Goal: Information Seeking & Learning: Check status

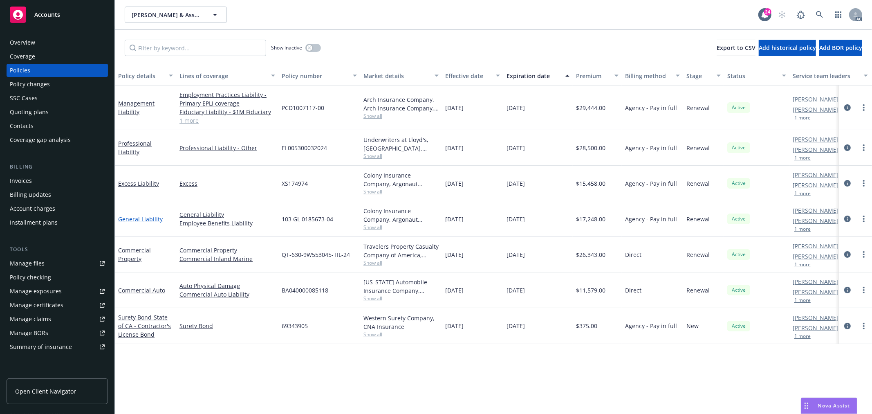
click at [154, 217] on link "General Liability" at bounding box center [140, 219] width 45 height 8
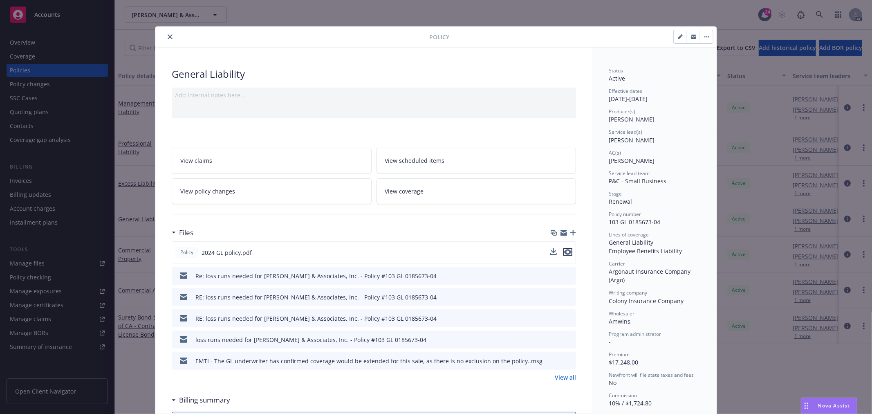
click at [564, 254] on icon "preview file" at bounding box center [567, 252] width 7 height 6
click at [229, 194] on span "View policy changes" at bounding box center [207, 191] width 55 height 9
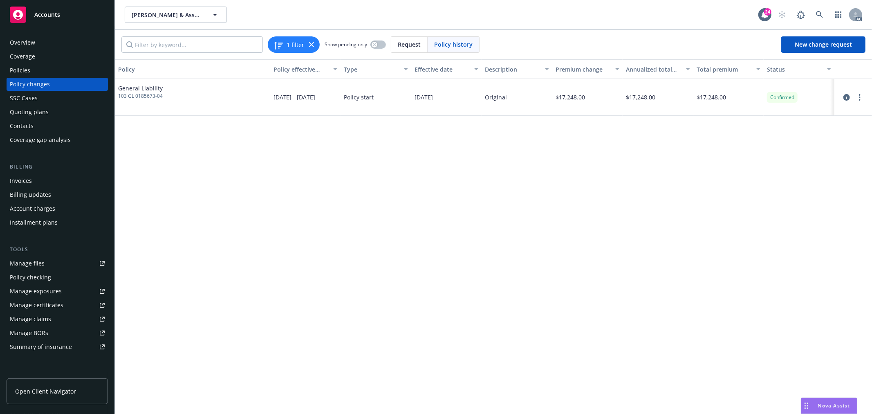
click at [28, 67] on div "Policies" at bounding box center [20, 70] width 20 height 13
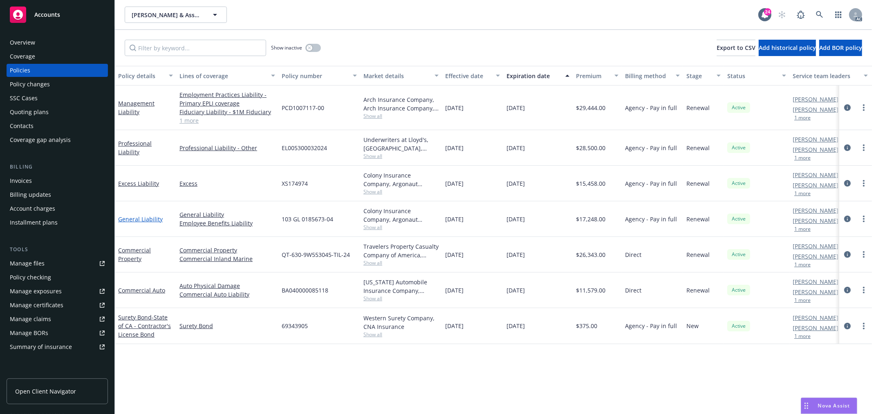
click at [139, 217] on link "General Liability" at bounding box center [140, 219] width 45 height 8
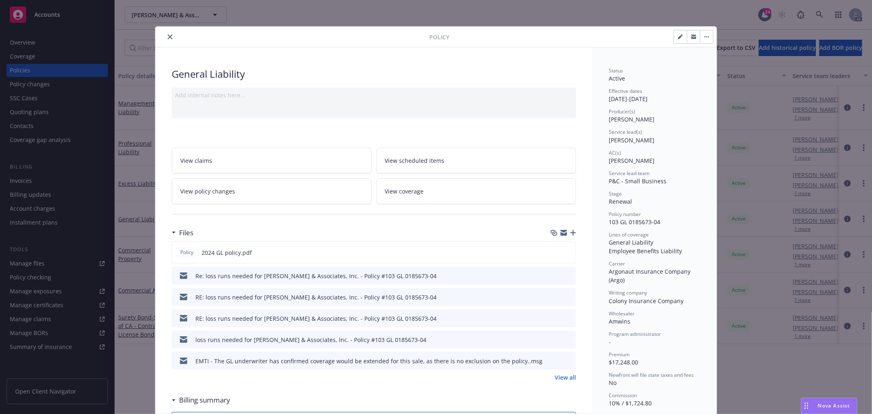
click at [170, 34] on button "close" at bounding box center [170, 37] width 10 height 10
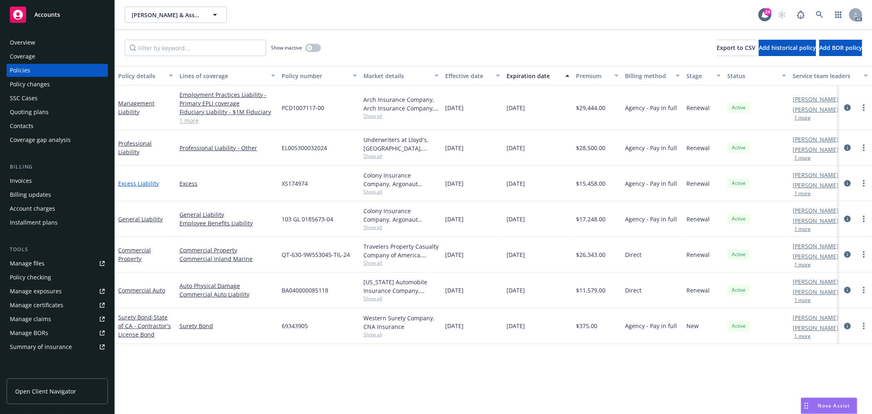
click at [142, 181] on link "Excess Liability" at bounding box center [138, 184] width 41 height 8
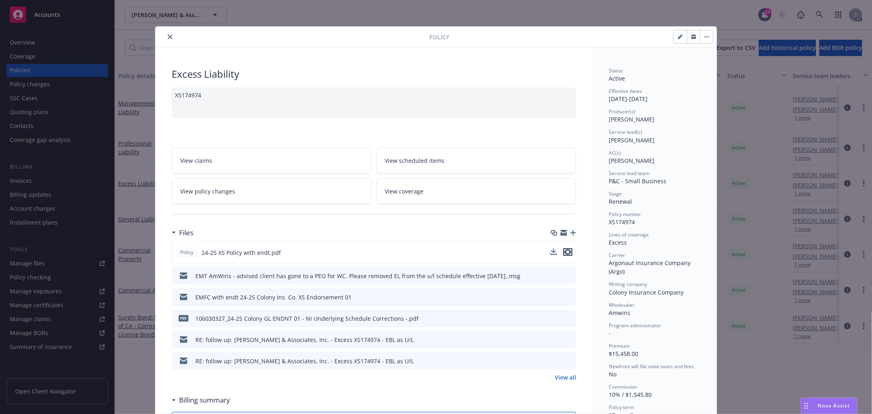
click at [567, 250] on icon "preview file" at bounding box center [567, 252] width 7 height 6
click at [224, 195] on span "View policy changes" at bounding box center [207, 191] width 55 height 9
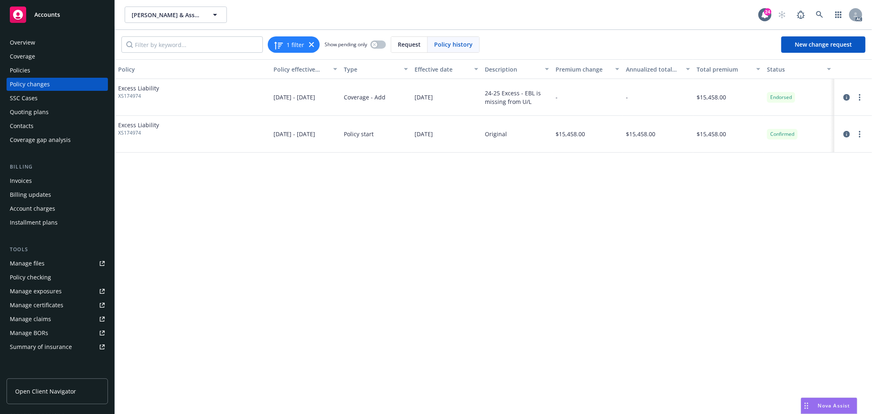
click at [484, 100] on div "24-25 Excess - EBL is missing from U/L" at bounding box center [517, 97] width 71 height 37
click at [846, 96] on icon "circleInformation" at bounding box center [847, 97] width 7 height 7
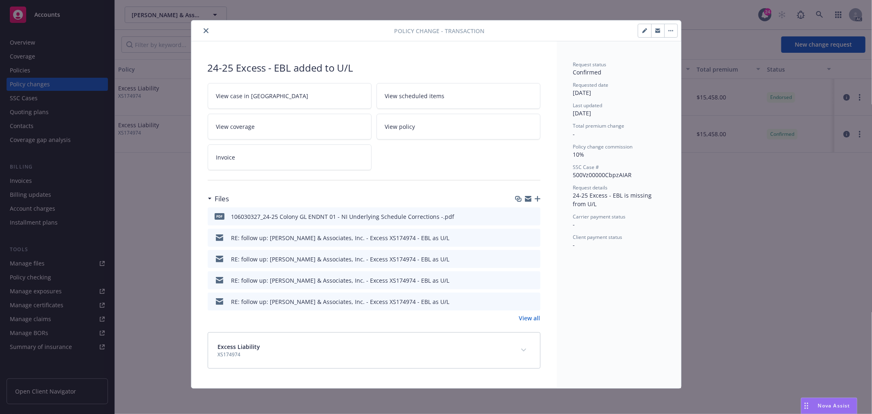
scroll to position [7, 0]
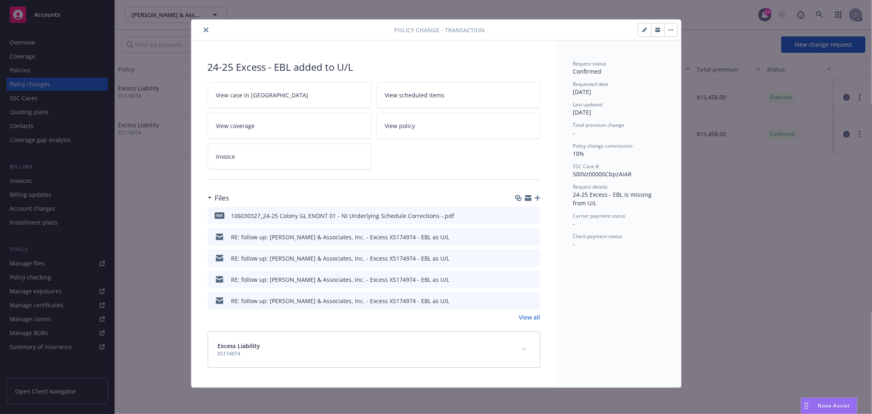
click at [533, 216] on icon "preview file" at bounding box center [532, 215] width 7 height 6
click at [204, 29] on icon "close" at bounding box center [206, 29] width 5 height 5
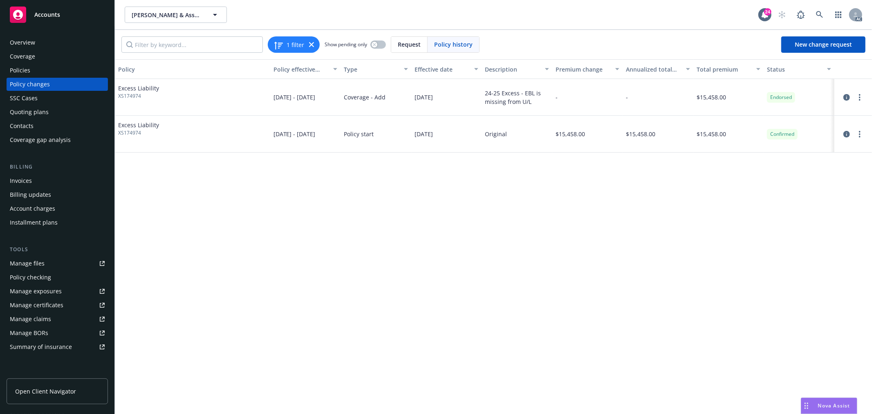
click at [38, 68] on div "Policies" at bounding box center [57, 70] width 95 height 13
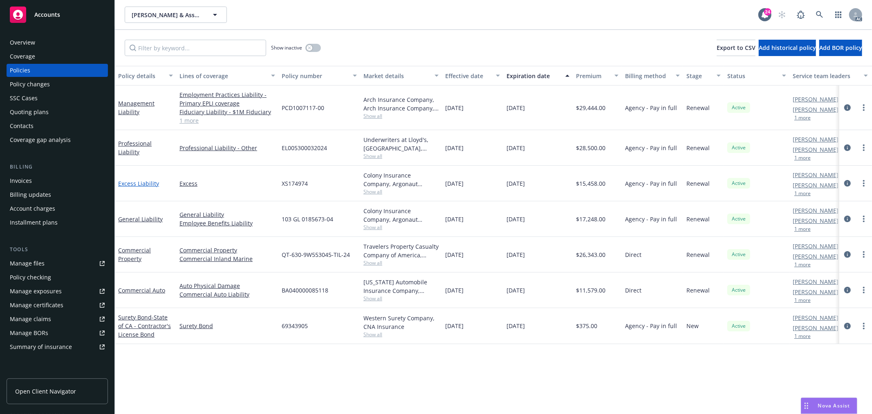
click at [152, 180] on link "Excess Liability" at bounding box center [138, 184] width 41 height 8
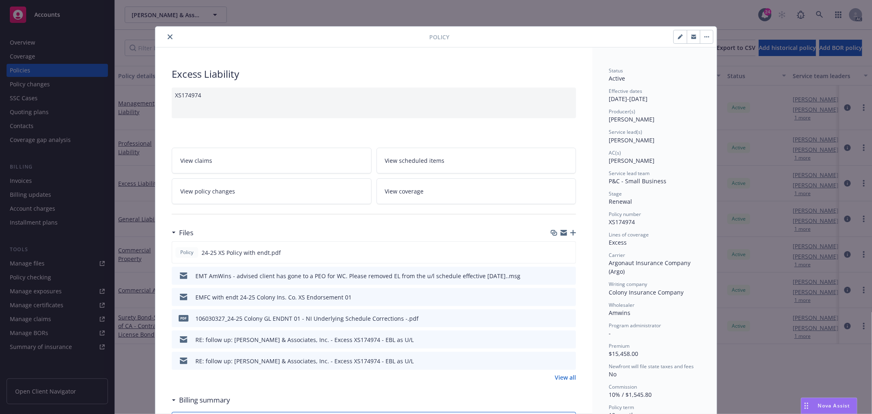
click at [168, 38] on icon "close" at bounding box center [170, 36] width 5 height 5
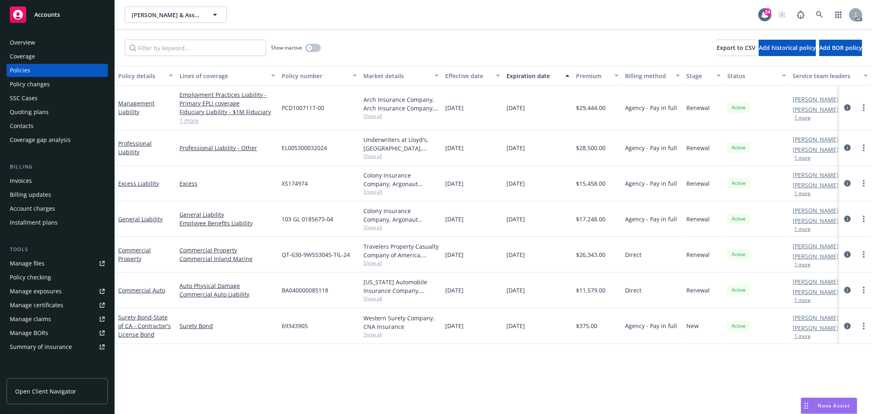
click at [165, 33] on div "Show inactive Export to CSV Add historical policy Add BOR policy" at bounding box center [493, 48] width 757 height 36
click at [149, 182] on link "Excess Liability" at bounding box center [138, 184] width 41 height 8
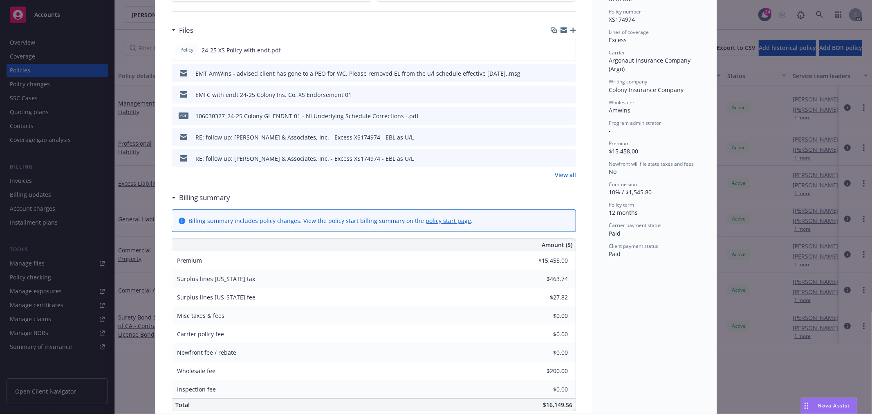
scroll to position [206, 0]
